Goal: Information Seeking & Learning: Understand process/instructions

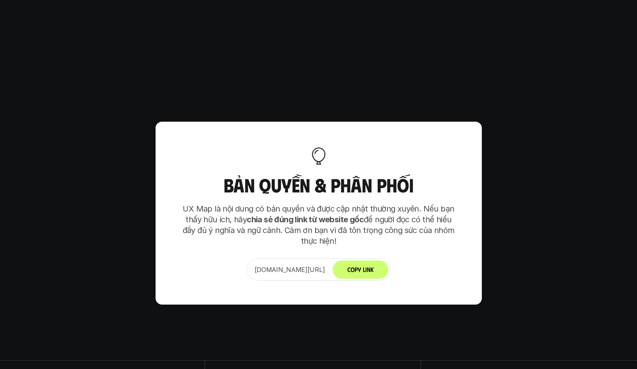
scroll to position [4981, 0]
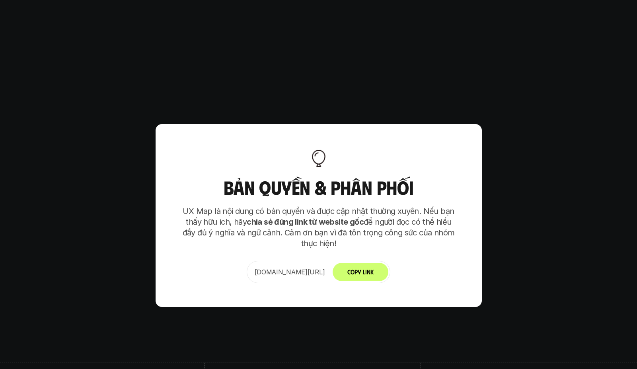
click at [246, 206] on p "UX Map là nội dung có bản quyền và được cập nhật thường xuyên. Nếu bạn thấy hữu…" at bounding box center [318, 227] width 279 height 43
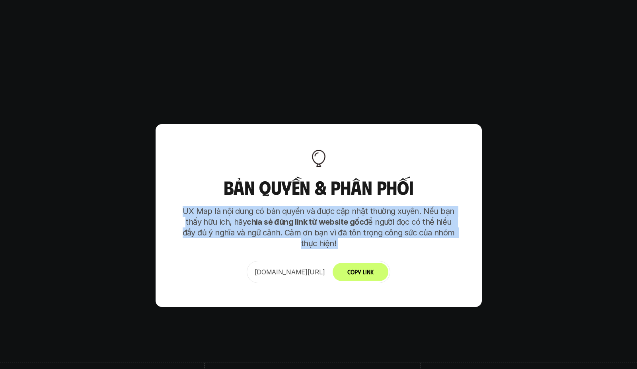
click at [246, 206] on p "UX Map là nội dung có bản quyền và được cập nhật thường xuyên. Nếu bạn thấy hữu…" at bounding box center [318, 227] width 279 height 43
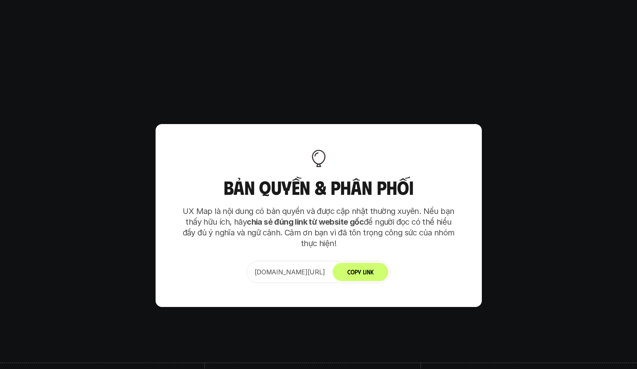
click at [291, 177] on h3 "Bản quyền & Phân phối" at bounding box center [318, 187] width 279 height 21
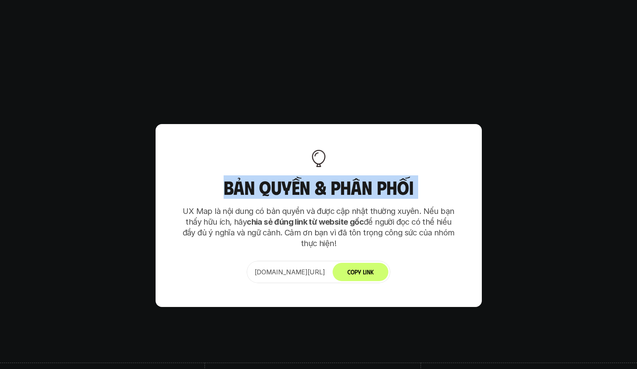
click at [291, 177] on h3 "Bản quyền & Phân phối" at bounding box center [318, 187] width 279 height 21
click at [323, 177] on h3 "Bản quyền & Phân phối" at bounding box center [318, 187] width 279 height 21
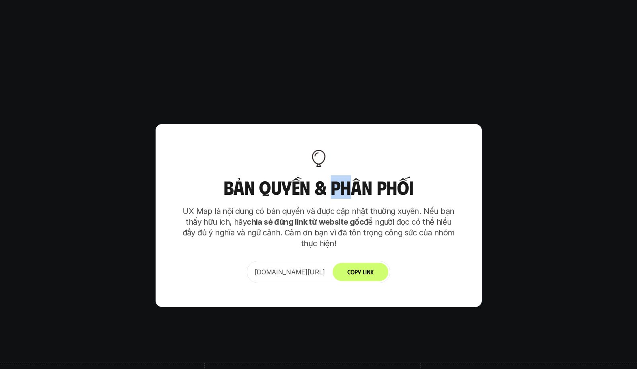
drag, startPoint x: 334, startPoint y: 151, endPoint x: 306, endPoint y: 154, distance: 28.4
click at [309, 177] on h3 "Bản quyền & Phân phối" at bounding box center [318, 187] width 279 height 21
click at [287, 217] on strong "chia sẻ đúng link từ website gốc" at bounding box center [305, 222] width 117 height 10
click at [286, 217] on strong "chia sẻ đúng link từ website gốc" at bounding box center [305, 222] width 117 height 10
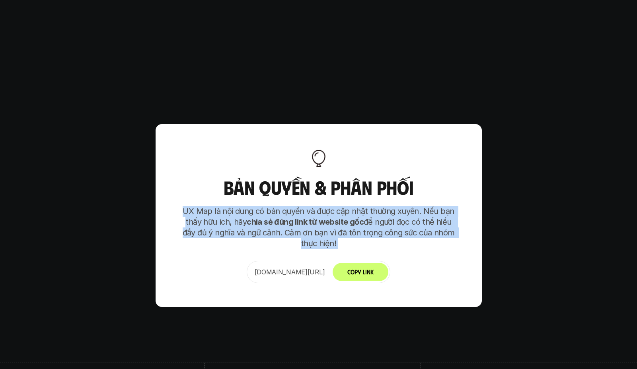
click at [286, 217] on strong "chia sẻ đúng link từ website gốc" at bounding box center [305, 222] width 117 height 10
drag, startPoint x: 246, startPoint y: 185, endPoint x: 221, endPoint y: 203, distance: 30.6
click at [246, 206] on p "UX Map là nội dung có bản quyền và được cập nhật thường xuyên. Nếu bạn thấy hữu…" at bounding box center [318, 227] width 279 height 43
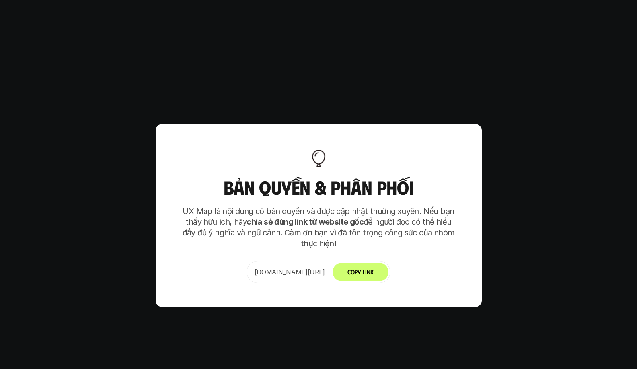
click at [216, 206] on p "UX Map là nội dung có bản quyền và được cập nhật thường xuyên. Nếu bạn thấy hữu…" at bounding box center [318, 227] width 279 height 43
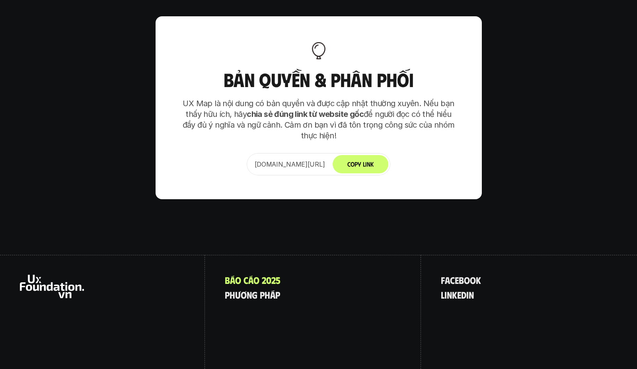
scroll to position [5090, 0]
